Goal: Information Seeking & Learning: Learn about a topic

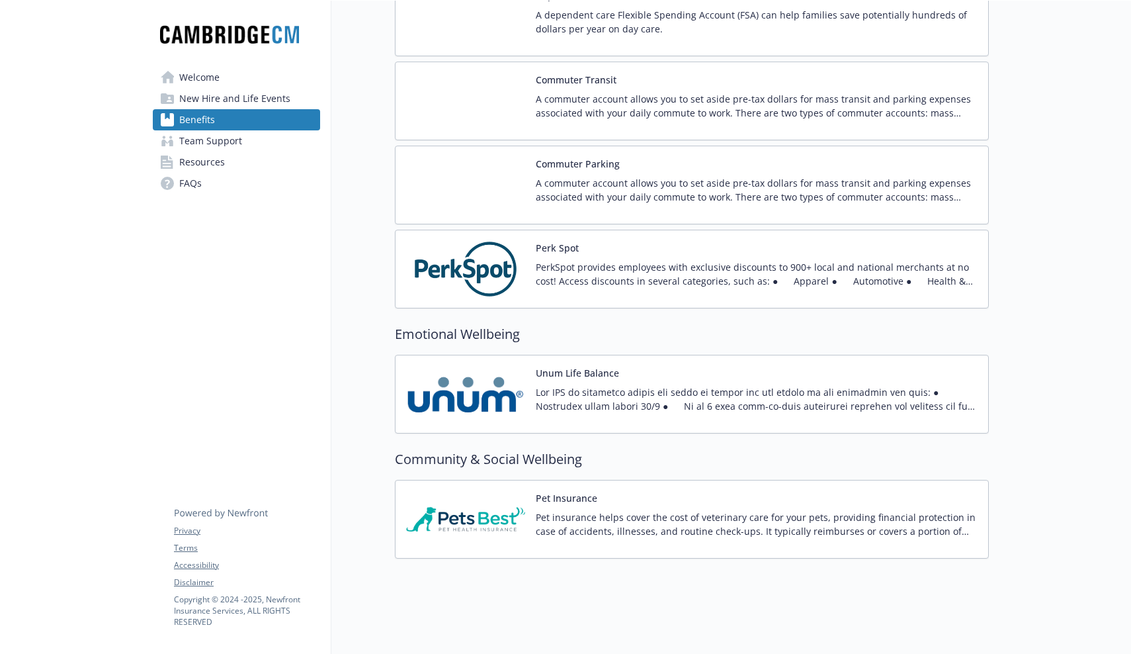
scroll to position [1635, 0]
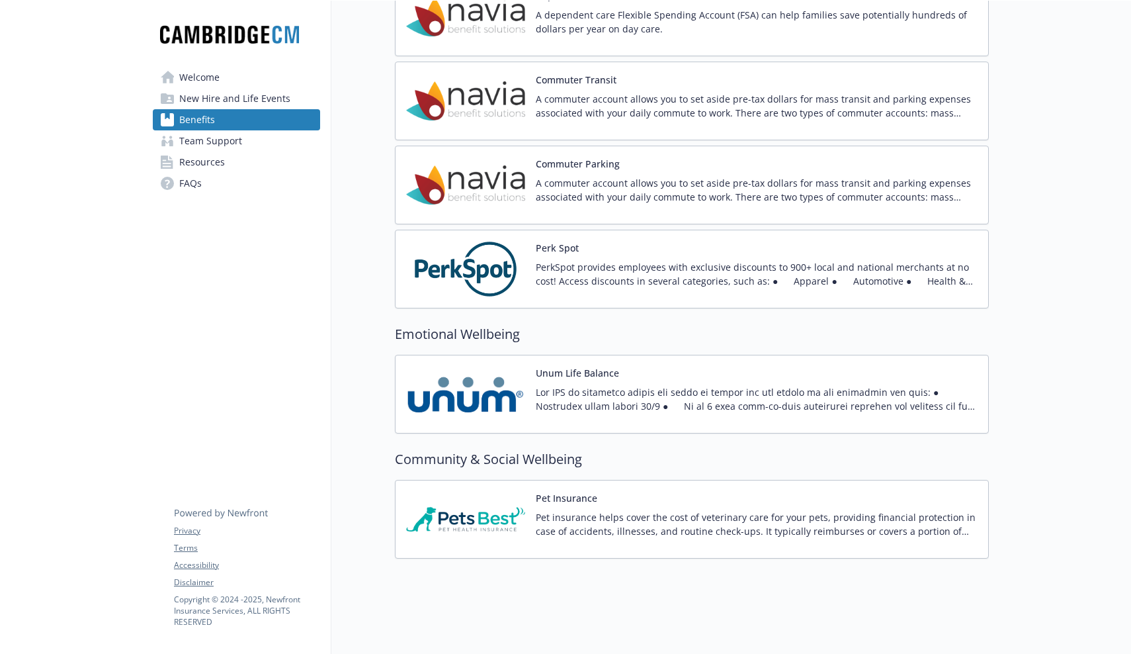
click at [697, 507] on div "Pet Insurance Pet insurance helps cover the cost of veterinary care for your pe…" at bounding box center [757, 519] width 442 height 56
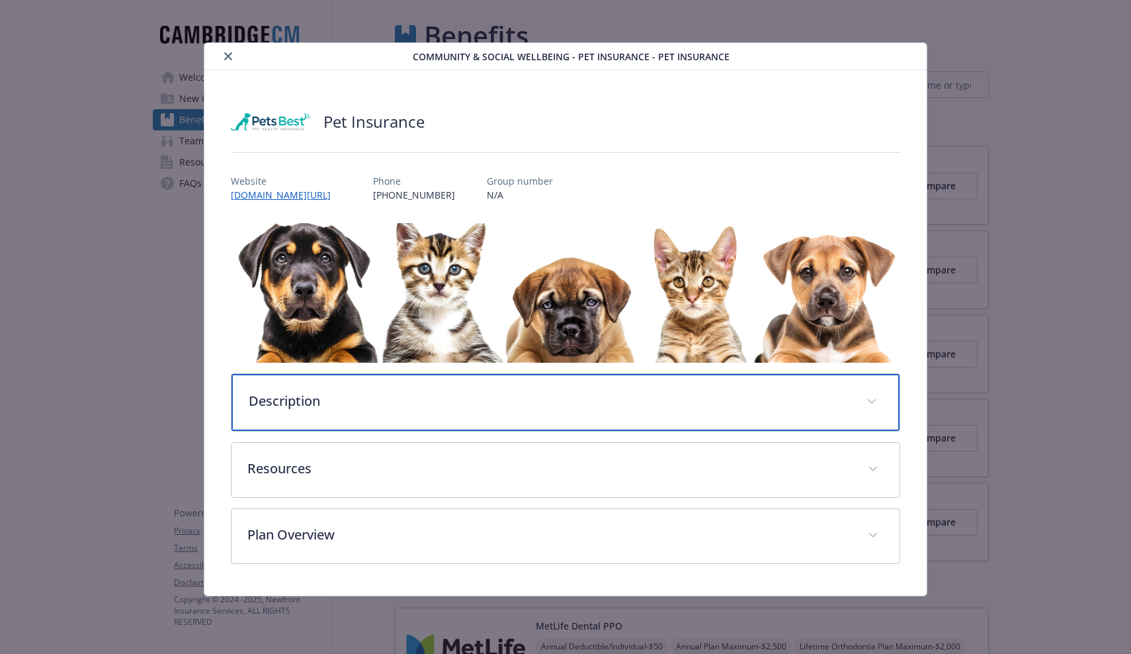
click at [675, 391] on p "Description" at bounding box center [550, 401] width 602 height 20
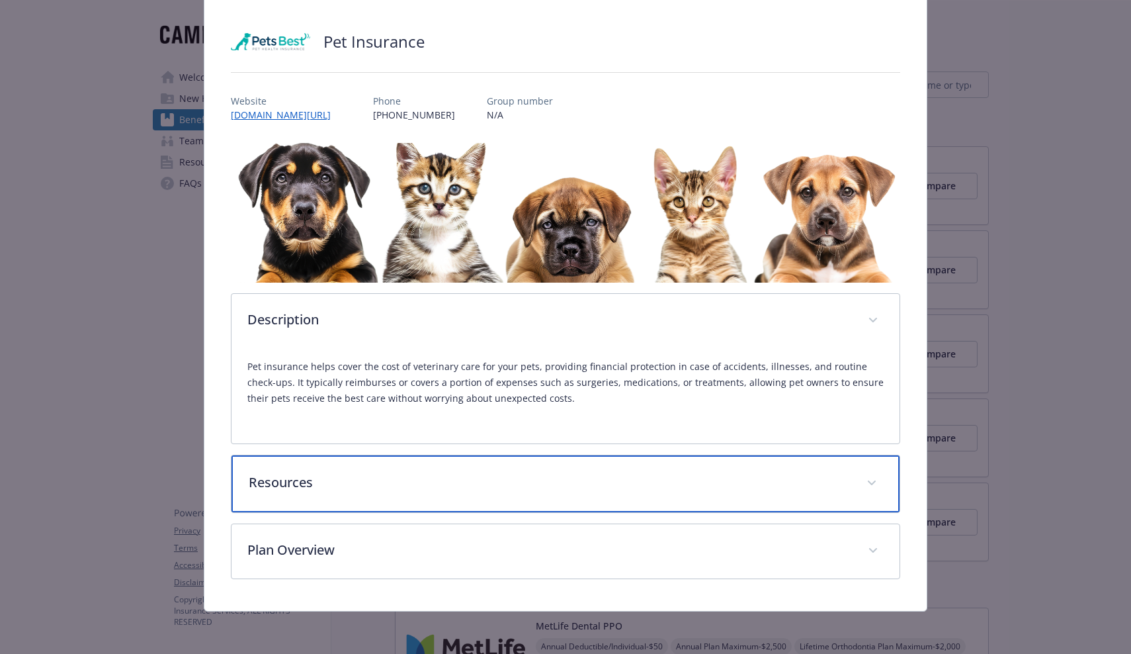
click at [611, 476] on p "Resources" at bounding box center [550, 482] width 602 height 20
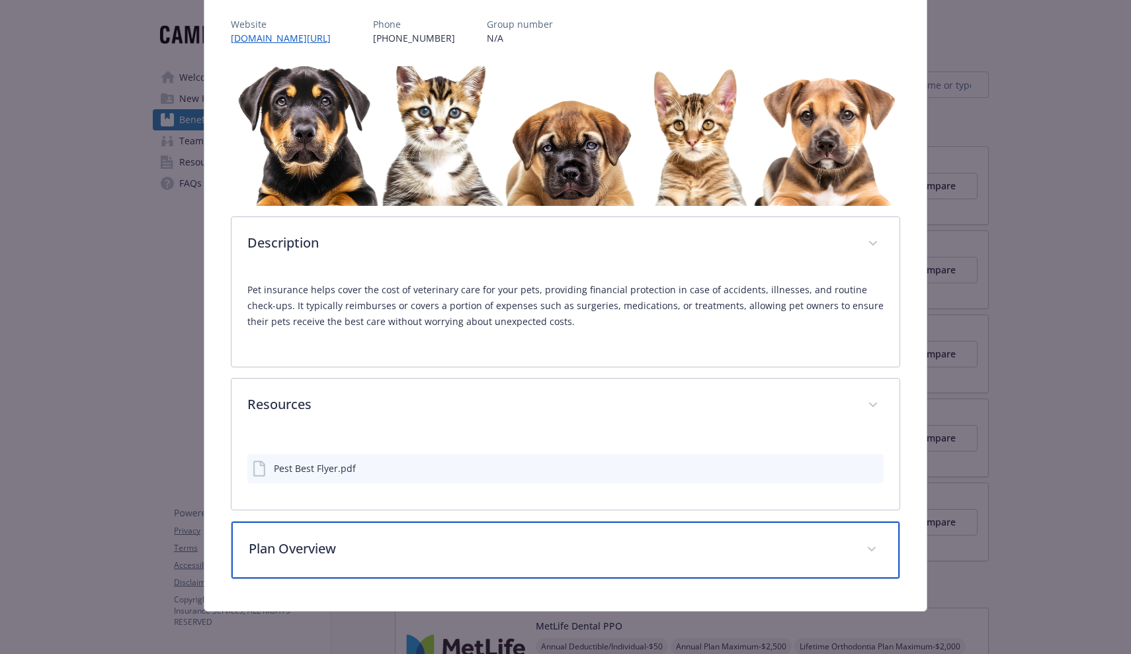
click at [539, 574] on div "Plan Overview" at bounding box center [566, 549] width 668 height 57
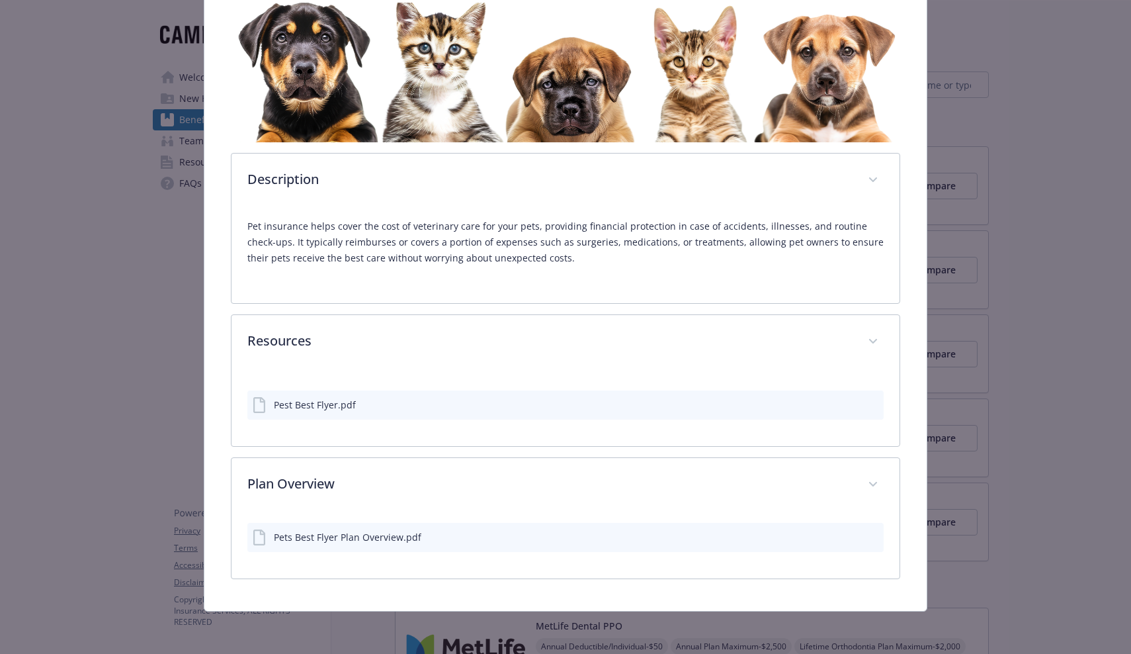
scroll to position [220, 0]
click at [875, 538] on icon "preview file" at bounding box center [873, 536] width 12 height 9
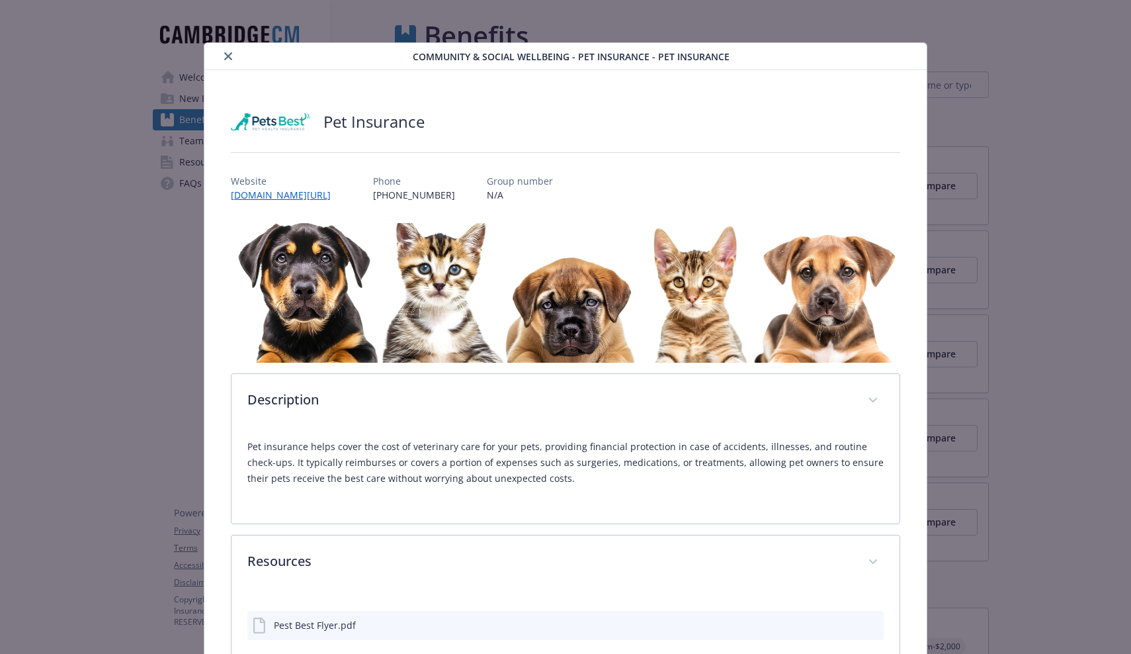
scroll to position [0, 0]
click at [224, 53] on icon "close" at bounding box center [228, 56] width 8 height 8
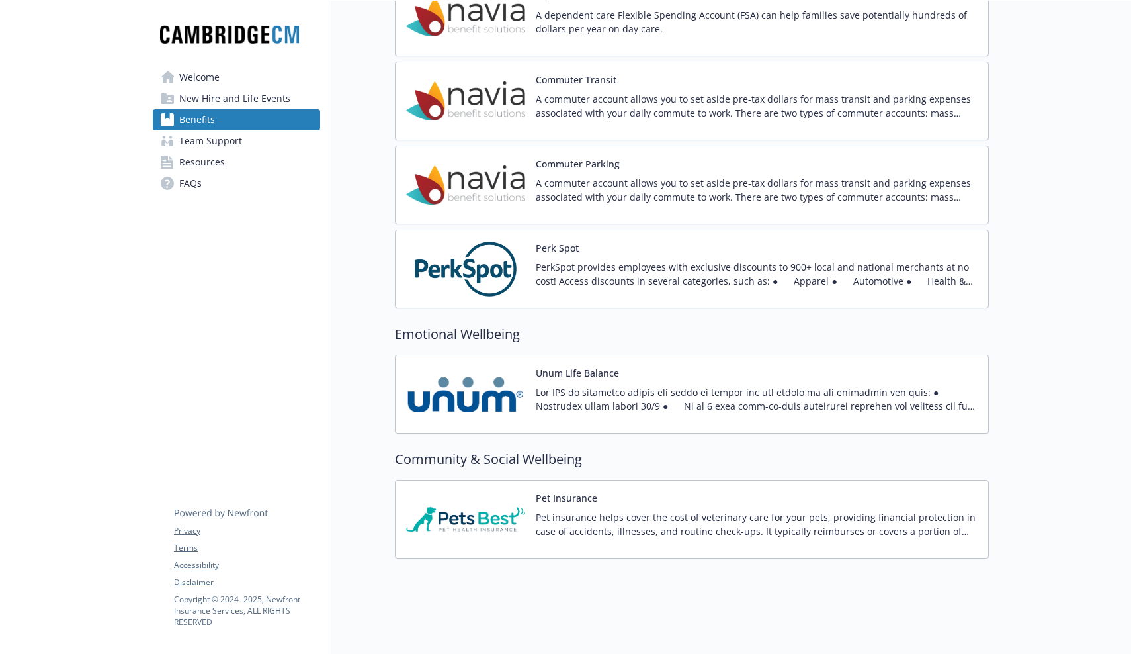
scroll to position [1635, 0]
click at [476, 376] on img at bounding box center [465, 394] width 119 height 56
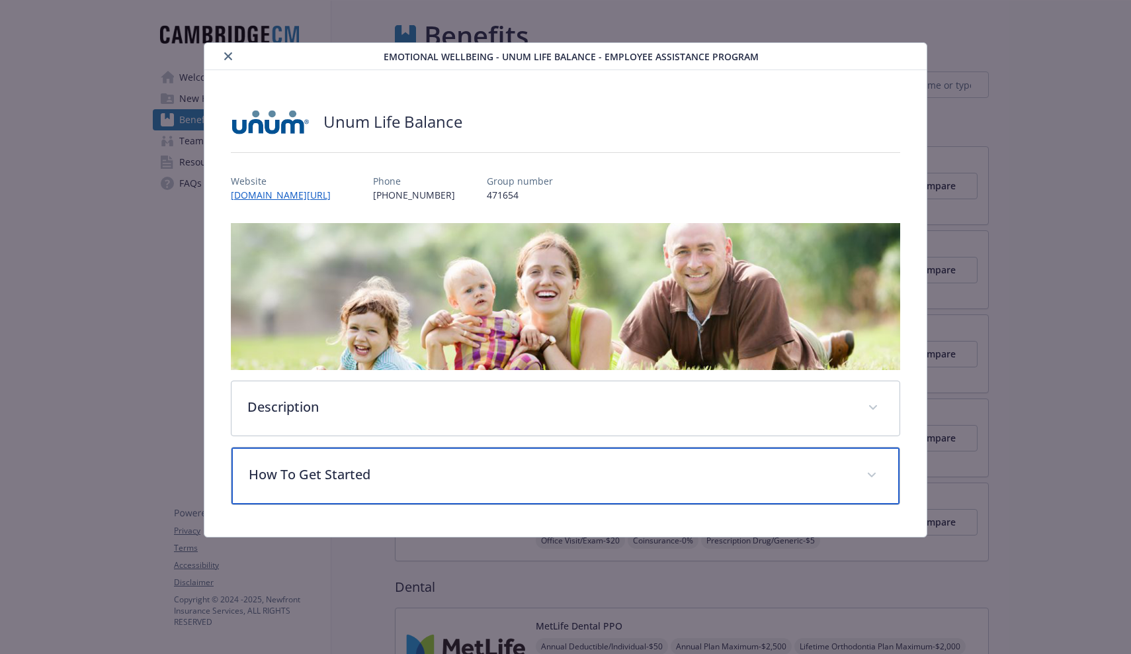
click at [374, 466] on p "How To Get Started" at bounding box center [550, 474] width 602 height 20
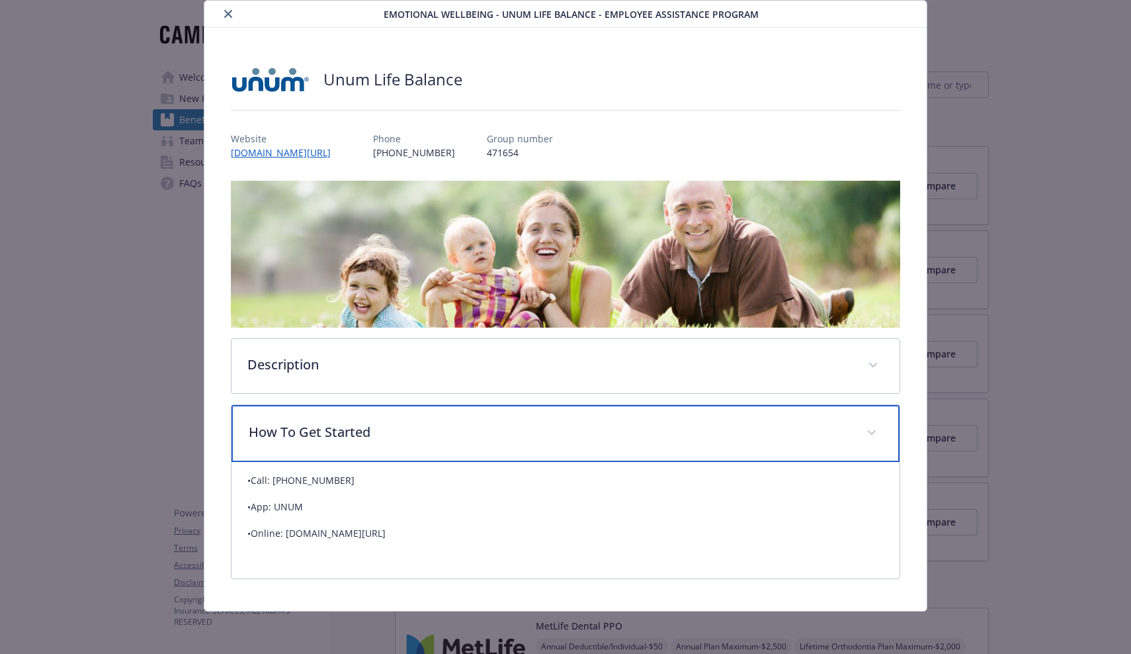
scroll to position [42, 0]
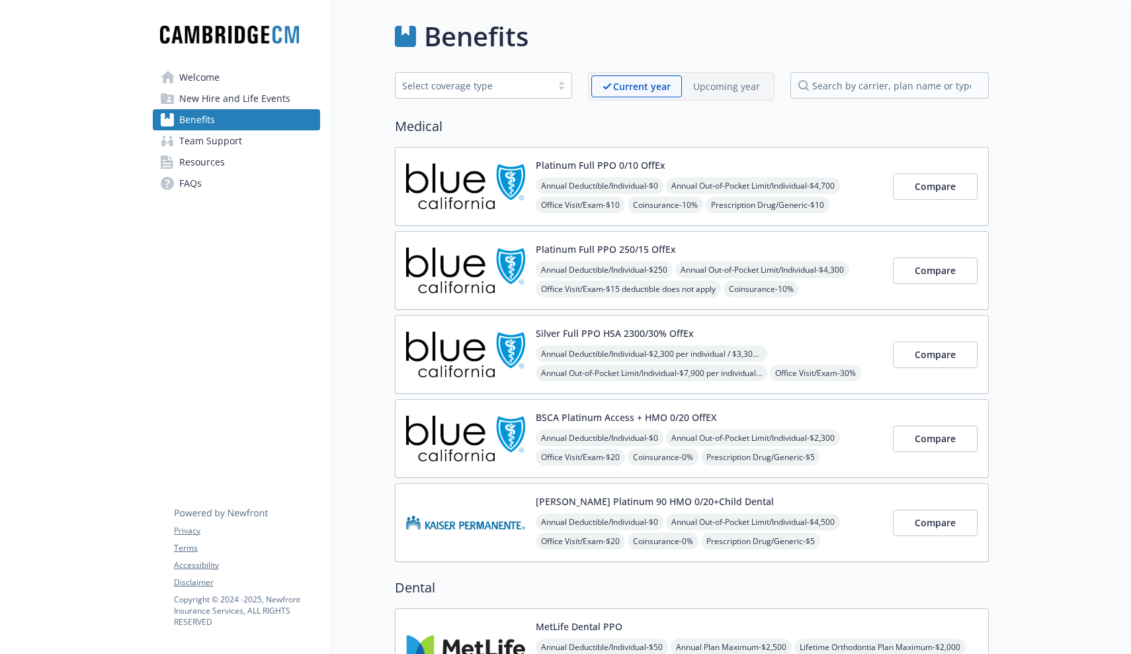
click at [722, 85] on p "Upcoming year" at bounding box center [726, 86] width 67 height 14
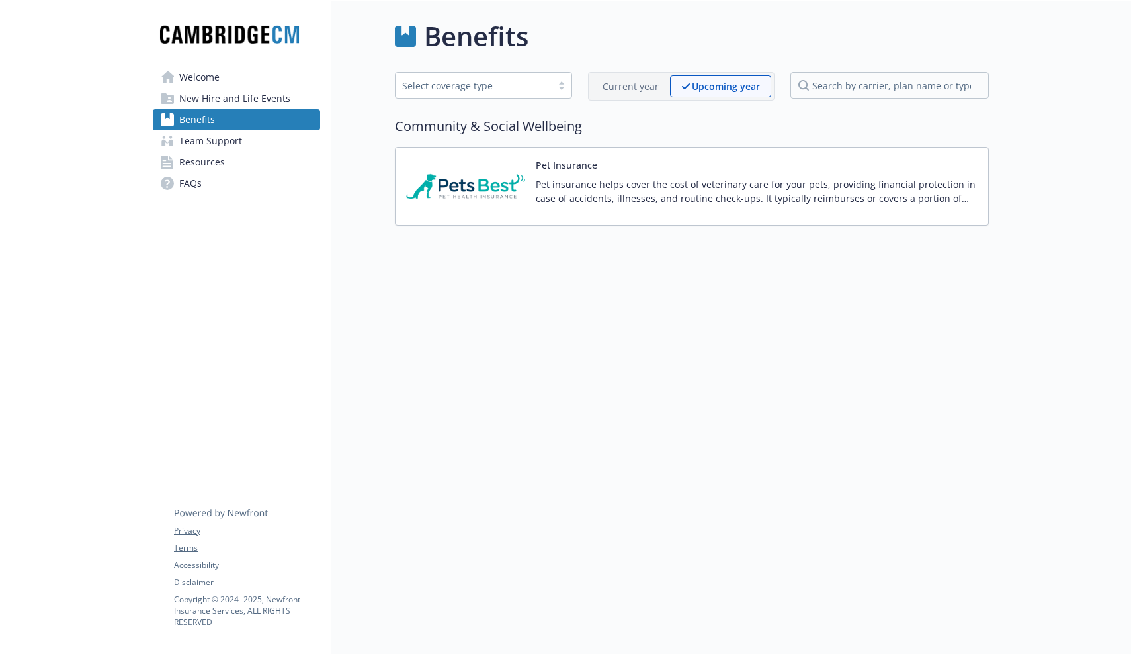
click at [628, 85] on p "Current year" at bounding box center [631, 86] width 56 height 14
